Goal: Task Accomplishment & Management: Use online tool/utility

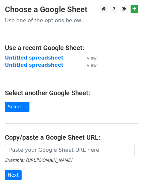
click at [21, 156] on form "Example: https://docs.google.com/spreadsheets/d/abc/edit Next" at bounding box center [71, 162] width 133 height 37
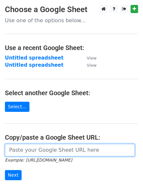
click at [18, 151] on input "url" at bounding box center [70, 150] width 130 height 12
paste input "https://docs.google.com/spreadsheets/d/1pNnp3gIZCcGPbK9_QEw41k9hN_9Byk9g2UZ12dZ…"
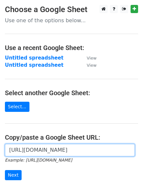
scroll to position [0, 145]
type input "https://docs.google.com/spreadsheets/d/1pNnp3gIZCcGPbK9_QEw41k9hN_9Byk9g2UZ12dZ…"
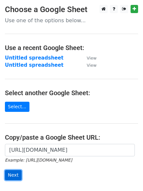
scroll to position [0, 0]
click at [13, 175] on input "Next" at bounding box center [13, 175] width 17 height 10
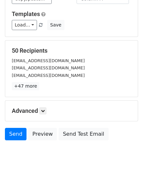
scroll to position [63, 0]
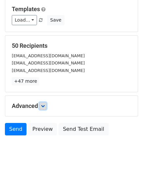
click at [45, 105] on icon at bounding box center [43, 106] width 4 height 4
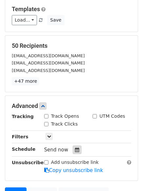
click at [75, 150] on icon at bounding box center [77, 150] width 4 height 5
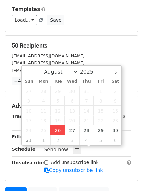
type input "[DATE] 12:00"
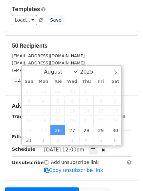
scroll to position [0, 0]
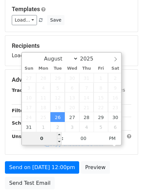
type input "01"
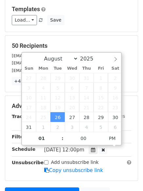
type input "[DATE] 13:00"
click at [96, 184] on form "Variables Copy/paste... {{Column A}} Email column Column A Templates Load... No…" at bounding box center [71, 95] width 133 height 247
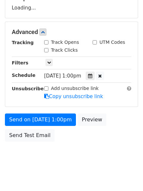
scroll to position [117, 0]
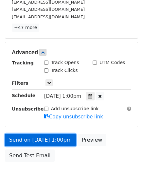
click at [55, 137] on link "Send on [DATE] 1:00pm" at bounding box center [40, 140] width 71 height 12
